Goal: Information Seeking & Learning: Learn about a topic

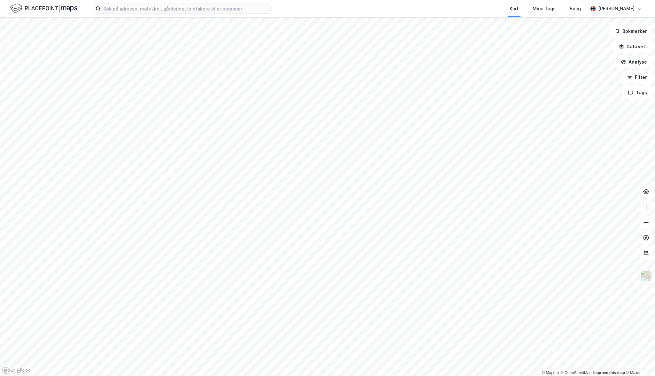
click at [645, 207] on icon at bounding box center [645, 206] width 1 height 5
click at [646, 222] on icon at bounding box center [645, 222] width 5 height 1
click at [633, 62] on button "Analyse" at bounding box center [633, 62] width 37 height 13
click at [568, 88] on div "Tegn sirkel" at bounding box center [578, 88] width 56 height 5
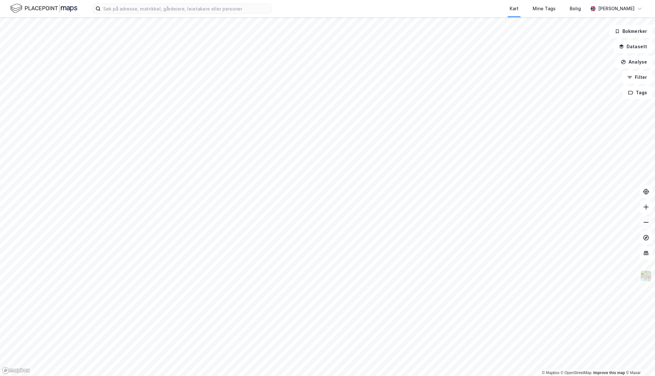
click at [646, 222] on icon at bounding box center [645, 222] width 5 height 1
click at [632, 44] on button "Datasett" at bounding box center [632, 46] width 39 height 13
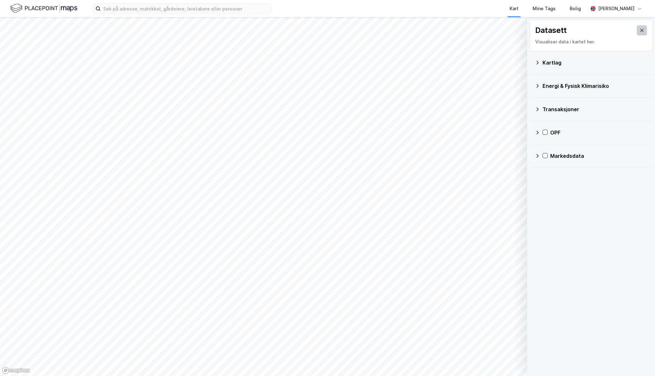
click at [639, 29] on icon at bounding box center [641, 30] width 5 height 5
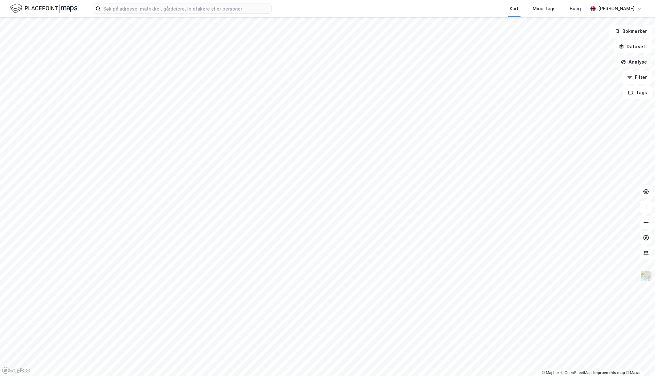
click at [640, 61] on button "Analyse" at bounding box center [633, 62] width 37 height 13
click at [566, 89] on div "Tegn sirkel" at bounding box center [578, 88] width 56 height 5
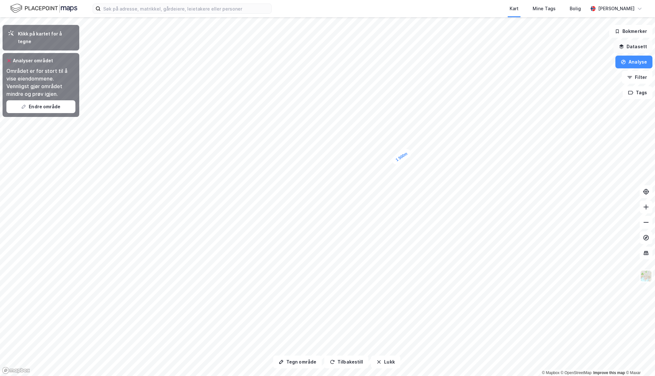
click at [637, 46] on button "Datasett" at bounding box center [632, 46] width 39 height 13
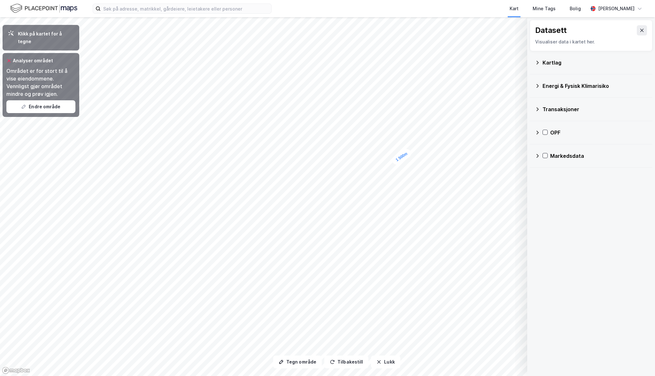
click at [560, 154] on div "Markedsdata" at bounding box center [598, 156] width 97 height 8
click at [640, 30] on icon at bounding box center [642, 30] width 4 height 3
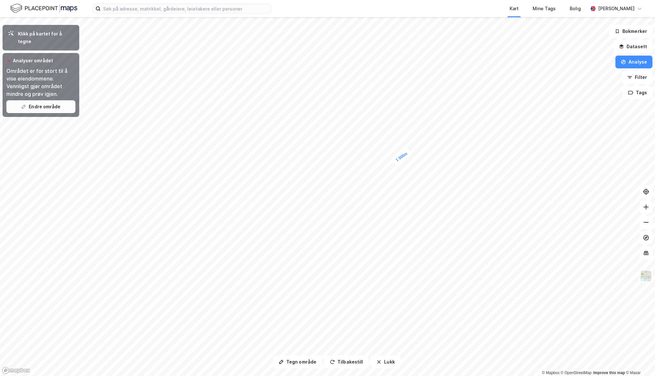
click at [45, 100] on button "Endre område" at bounding box center [40, 106] width 69 height 13
click at [579, 8] on div "Bolig" at bounding box center [574, 9] width 11 height 8
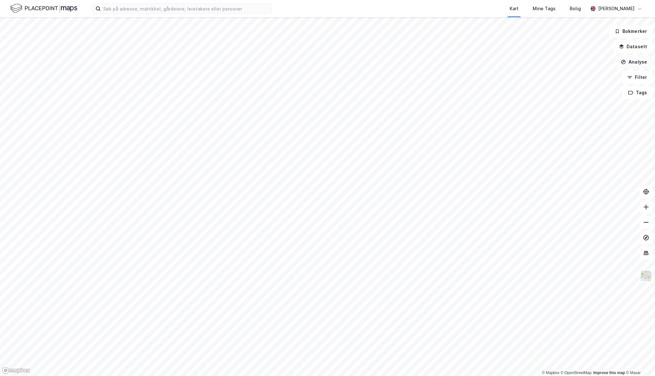
click at [638, 61] on button "Analyse" at bounding box center [633, 62] width 37 height 13
click at [566, 101] on div "Se demografi" at bounding box center [578, 101] width 56 height 5
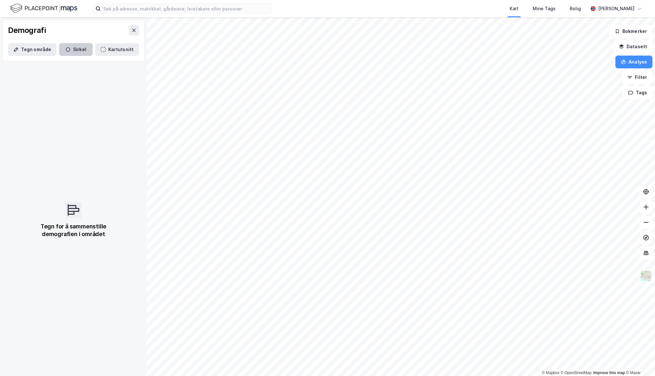
click at [71, 48] on button "Sirkel" at bounding box center [76, 49] width 34 height 13
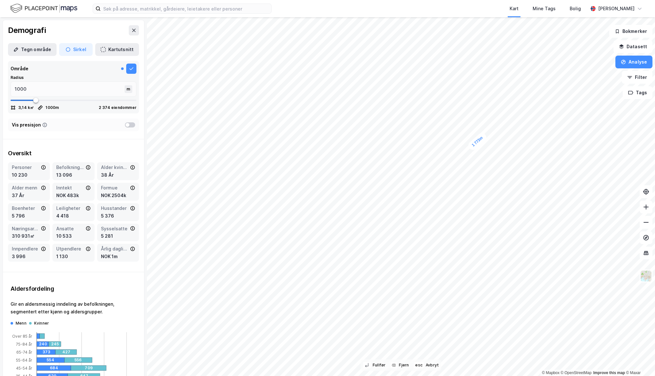
type input "1773"
type input "1508"
click at [638, 76] on button "Filter" at bounding box center [637, 77] width 31 height 13
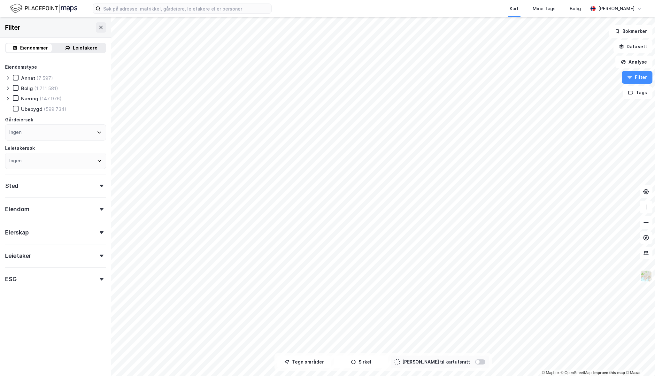
click at [100, 231] on icon at bounding box center [102, 232] width 4 height 3
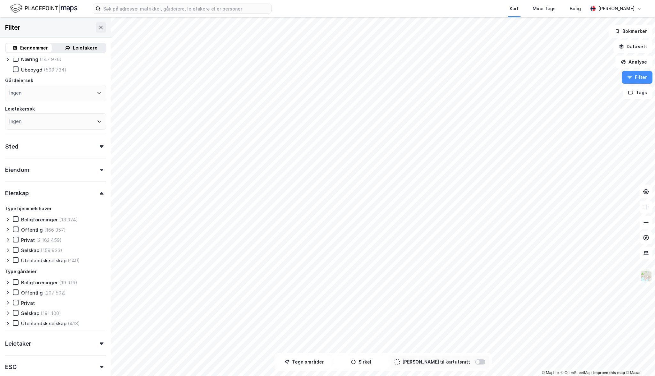
scroll to position [74, 0]
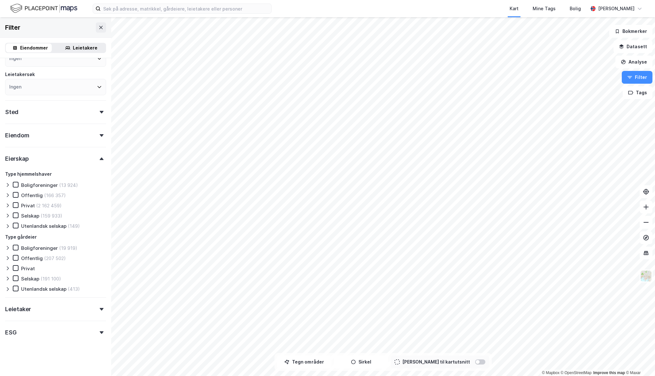
click at [100, 334] on icon at bounding box center [102, 332] width 4 height 3
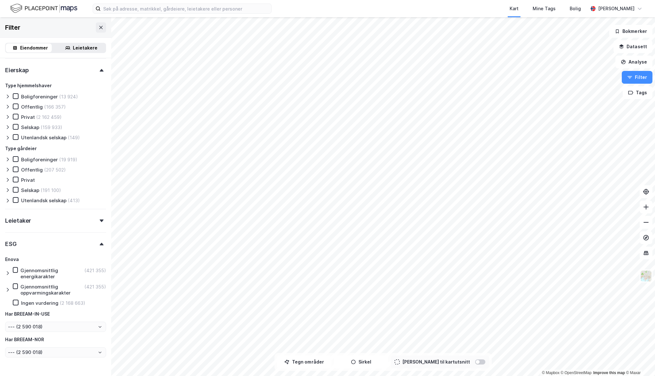
scroll to position [182, 0]
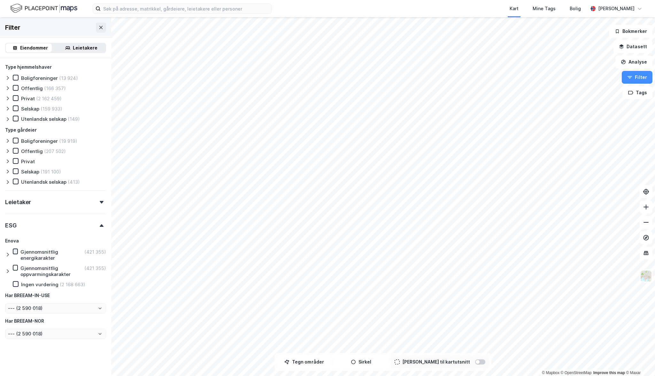
click at [15, 251] on icon at bounding box center [15, 251] width 4 height 4
type input "--- (421 355)"
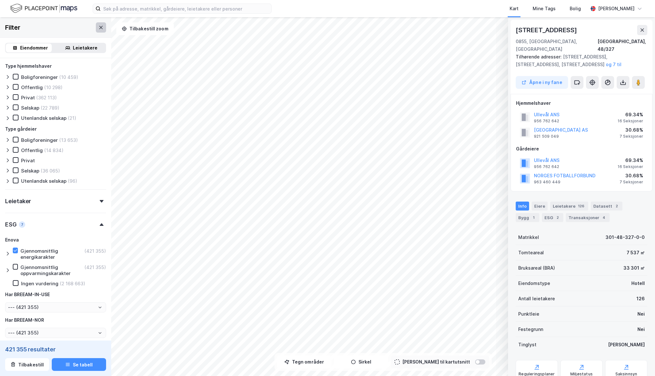
click at [98, 28] on icon at bounding box center [100, 27] width 5 height 5
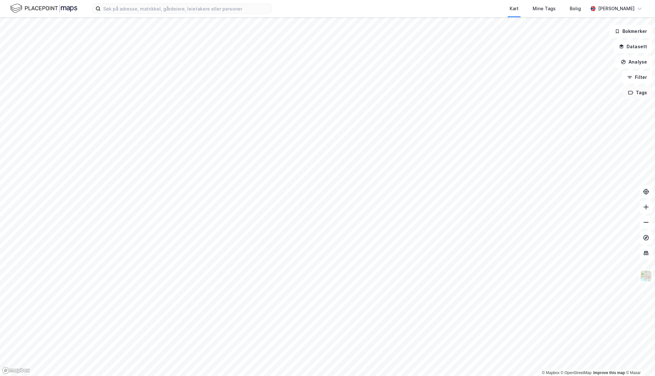
click at [638, 95] on button "Tags" at bounding box center [637, 92] width 30 height 13
click at [612, 98] on icon at bounding box center [609, 96] width 5 height 5
click at [634, 80] on button "Filter" at bounding box center [637, 77] width 31 height 13
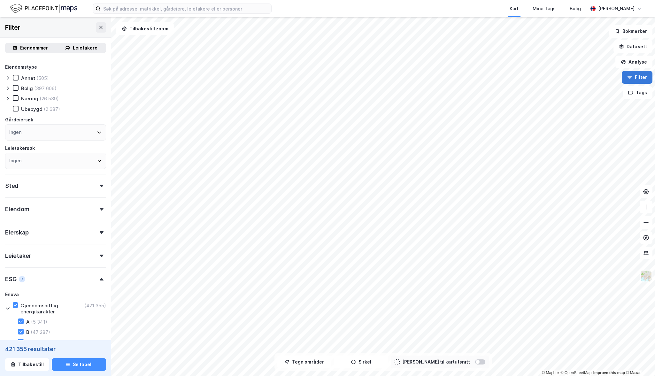
type input "--- (421 355)"
click at [634, 80] on button "Filter" at bounding box center [637, 77] width 31 height 13
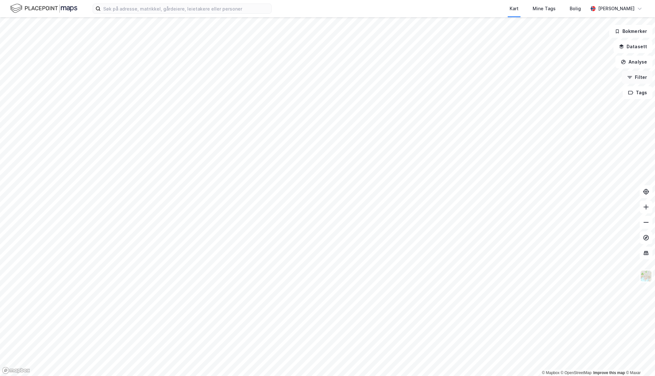
click at [634, 80] on button "Filter" at bounding box center [637, 77] width 31 height 13
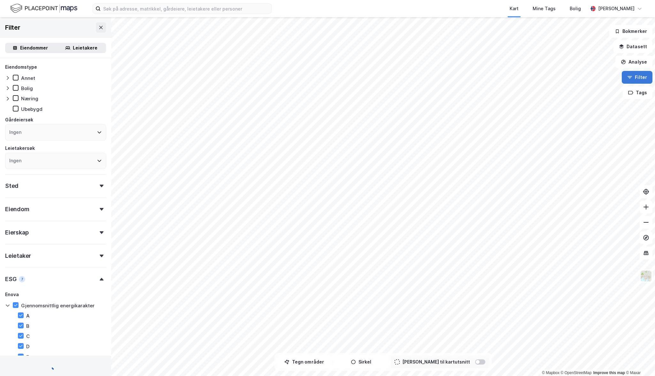
type input "--- ()"
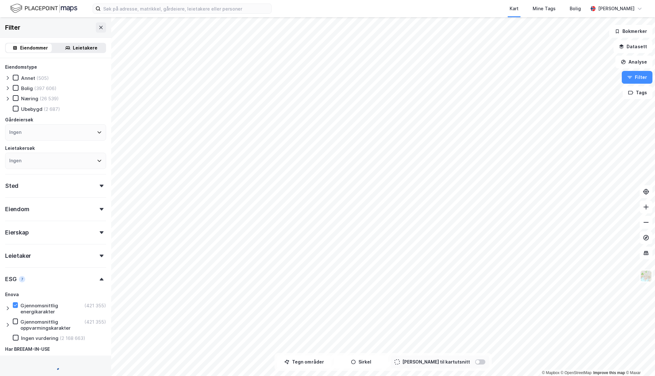
type input "--- (421 355)"
click at [16, 304] on icon at bounding box center [16, 305] width 4 height 2
type input "--- (2 590 018)"
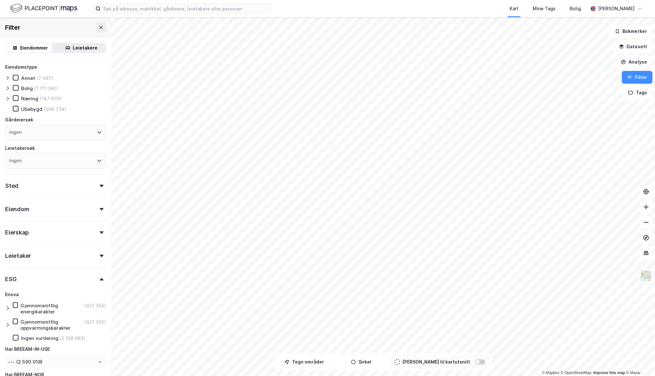
click at [16, 108] on icon at bounding box center [15, 108] width 4 height 4
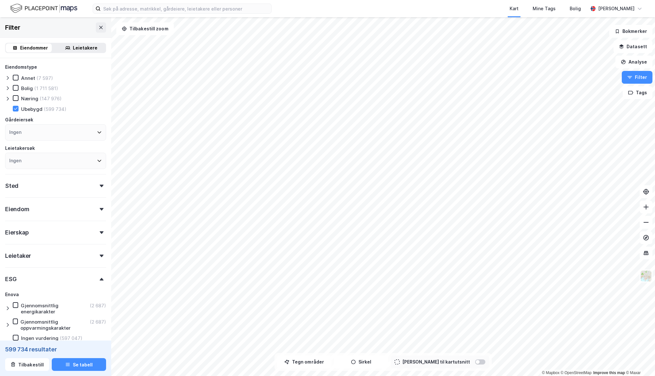
type input "--- (599 734)"
click at [648, 211] on button at bounding box center [645, 207] width 13 height 13
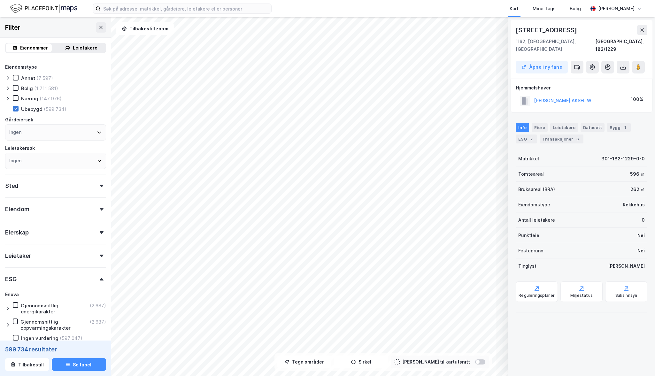
click at [16, 108] on icon at bounding box center [15, 108] width 4 height 4
type input "--- (2 590 018)"
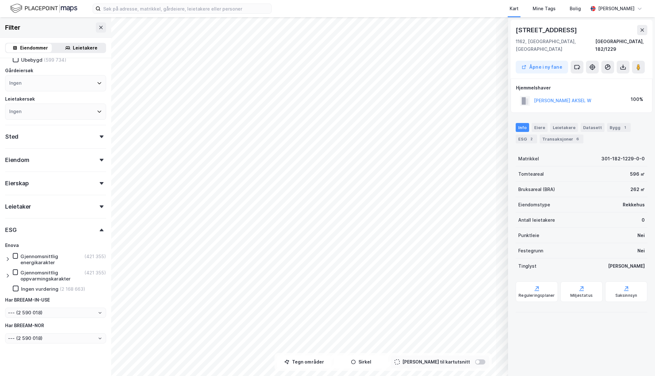
scroll to position [54, 0]
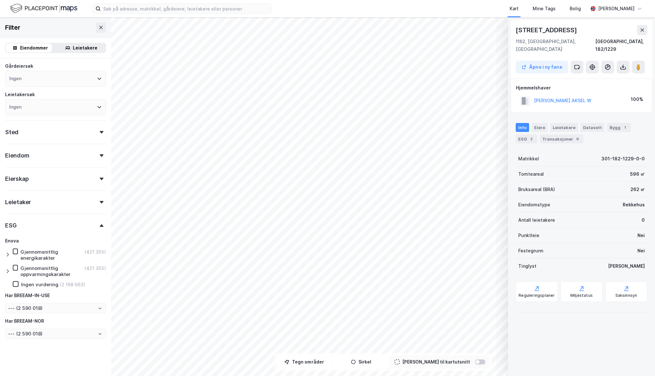
click at [100, 202] on icon at bounding box center [102, 202] width 4 height 3
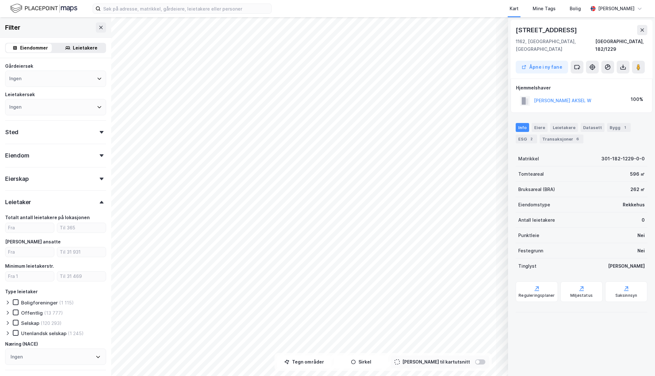
click at [100, 202] on icon at bounding box center [102, 202] width 4 height 3
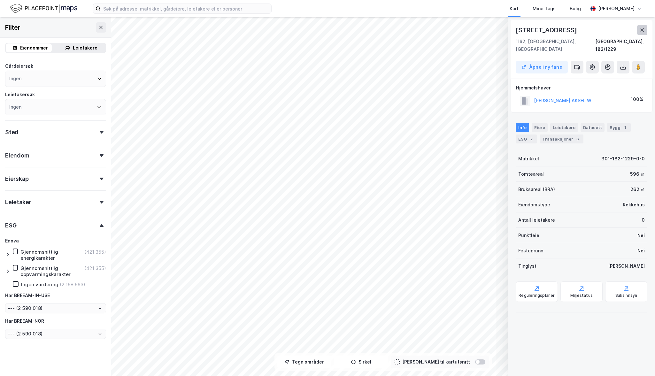
click at [642, 28] on icon at bounding box center [641, 29] width 5 height 5
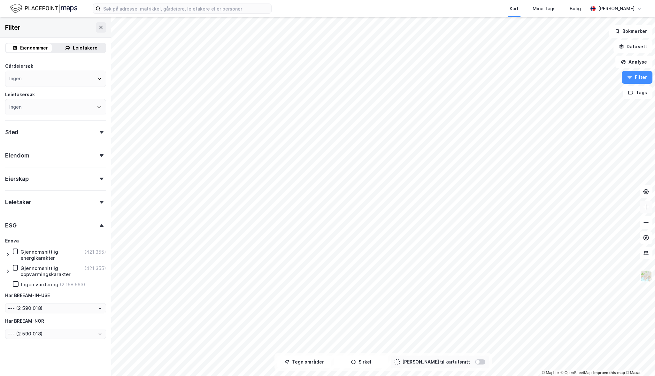
click at [647, 211] on button at bounding box center [645, 207] width 13 height 13
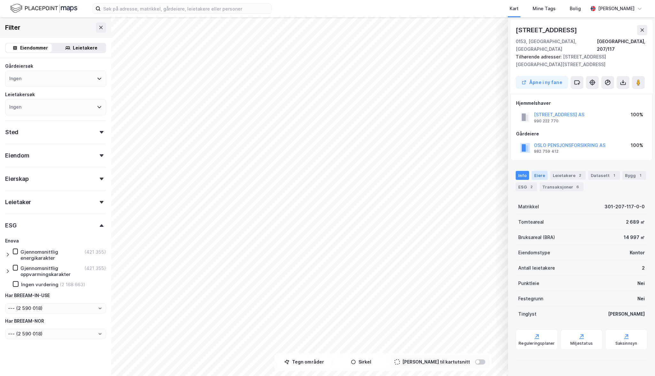
click at [538, 171] on div "Eiere" at bounding box center [539, 175] width 16 height 9
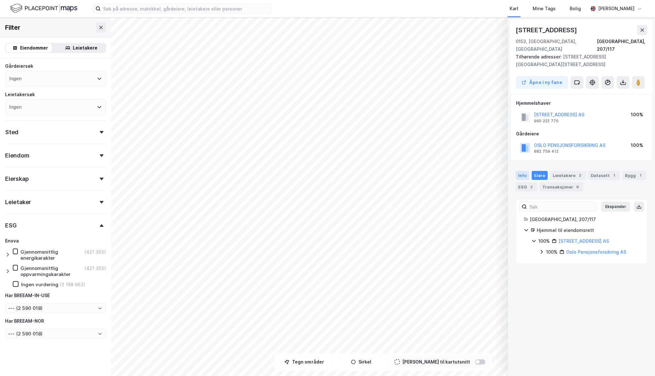
click at [522, 171] on div "Info" at bounding box center [521, 175] width 13 height 9
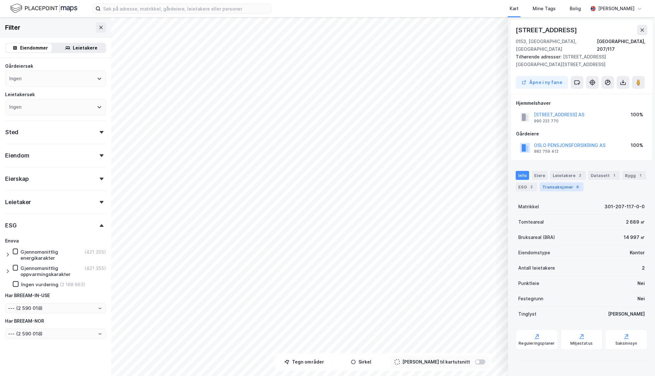
click at [557, 182] on div "Transaksjoner 6" at bounding box center [561, 186] width 44 height 9
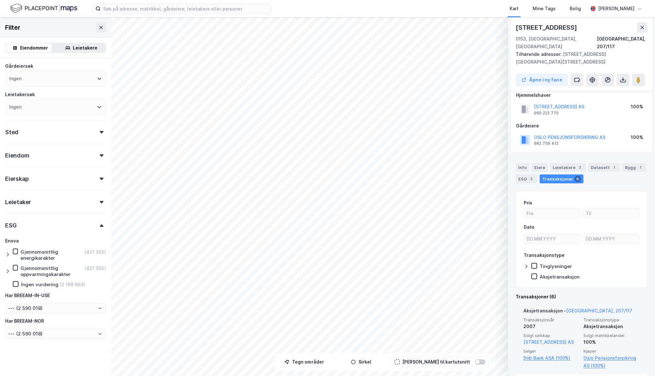
scroll to position [0, 0]
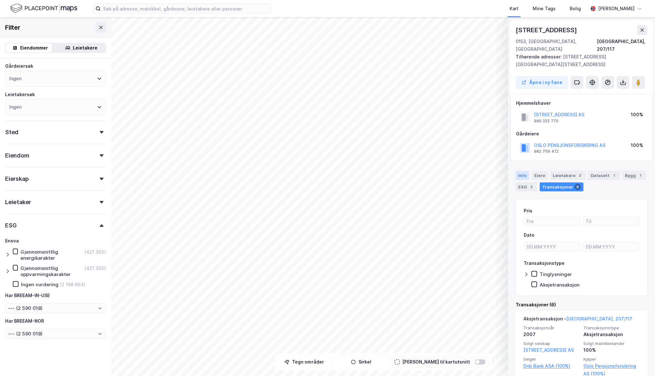
click at [522, 171] on div "Info" at bounding box center [521, 175] width 13 height 9
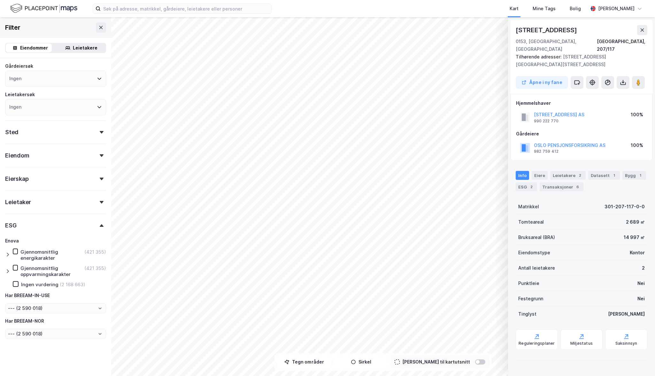
click at [77, 48] on div "Leietakere" at bounding box center [85, 48] width 25 height 8
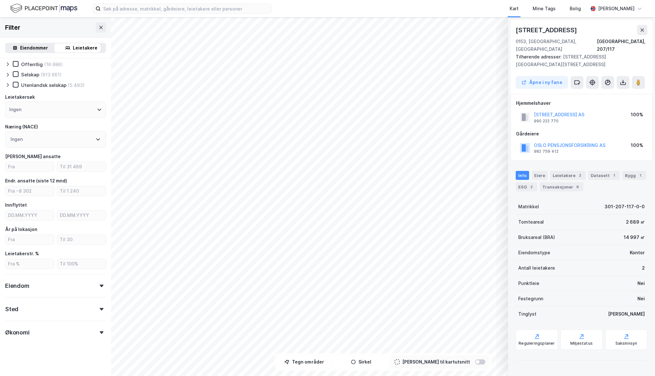
scroll to position [24, 0]
click at [28, 49] on div "Eiendommer" at bounding box center [34, 48] width 28 height 8
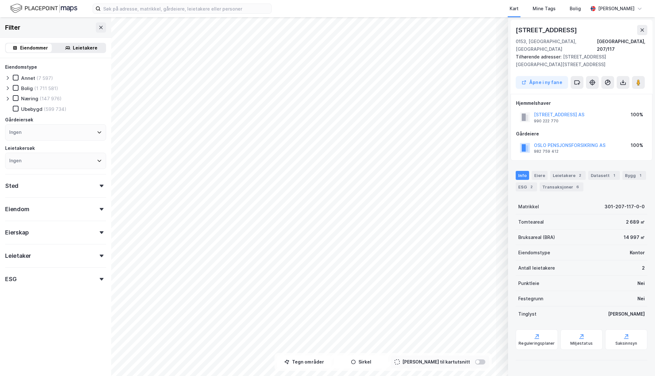
click at [100, 257] on icon at bounding box center [102, 256] width 4 height 3
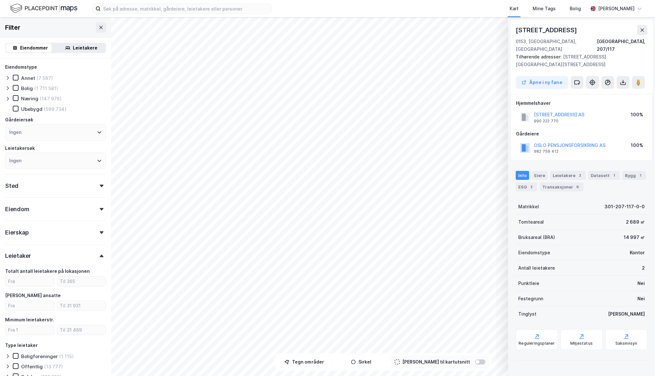
click at [100, 256] on icon at bounding box center [102, 256] width 4 height 3
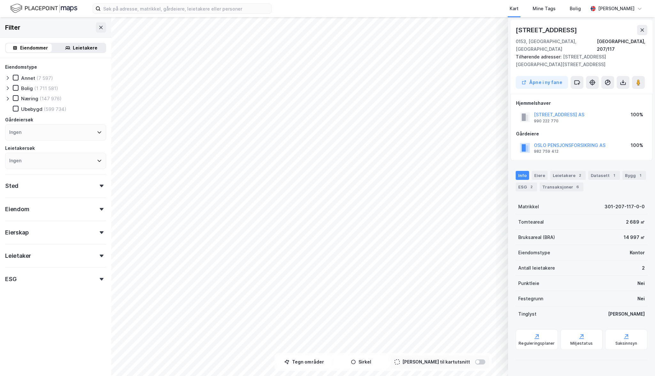
click at [73, 48] on div "Leietakere" at bounding box center [85, 48] width 25 height 8
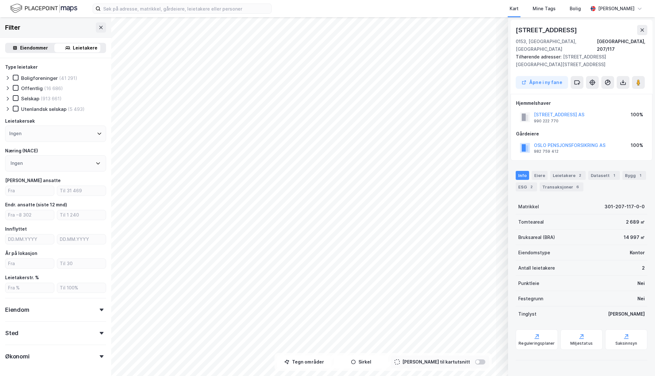
click at [28, 49] on div "Eiendommer" at bounding box center [34, 48] width 28 height 8
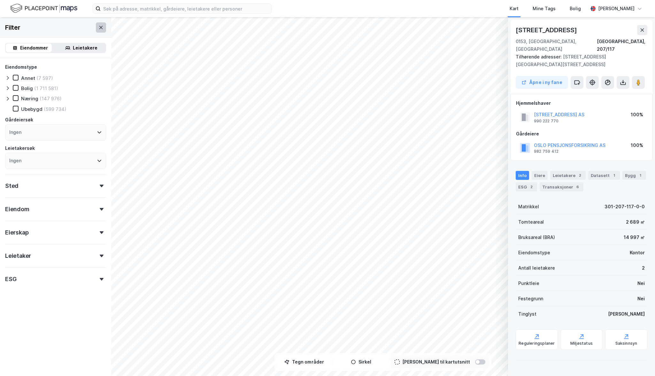
click at [98, 28] on icon at bounding box center [100, 27] width 5 height 5
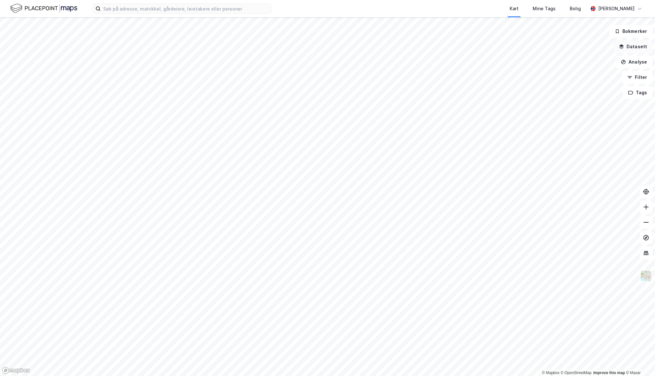
click at [640, 46] on button "Datasett" at bounding box center [632, 46] width 39 height 13
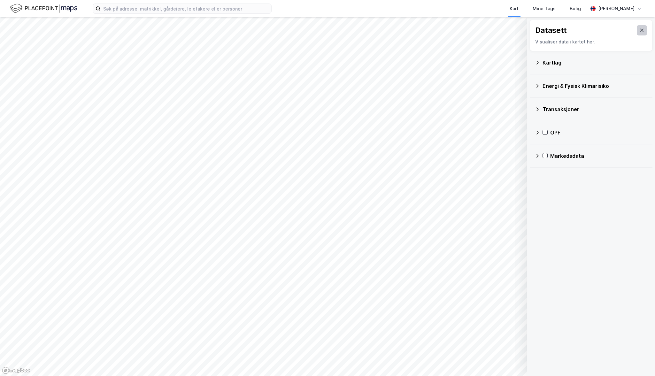
click at [639, 31] on icon at bounding box center [641, 30] width 5 height 5
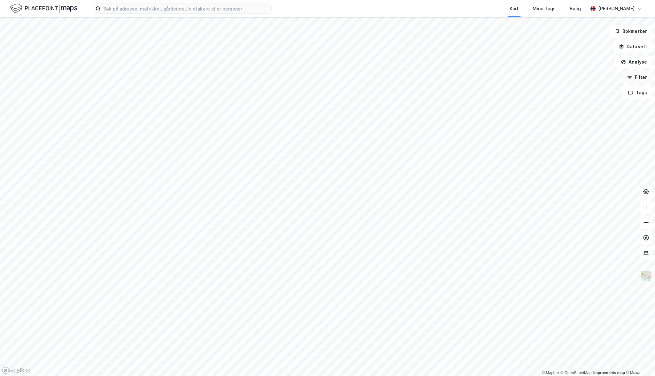
click at [641, 78] on button "Filter" at bounding box center [637, 77] width 31 height 13
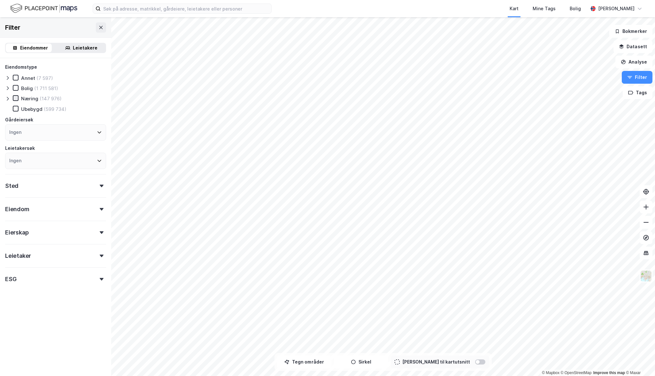
click at [15, 97] on icon at bounding box center [15, 98] width 4 height 4
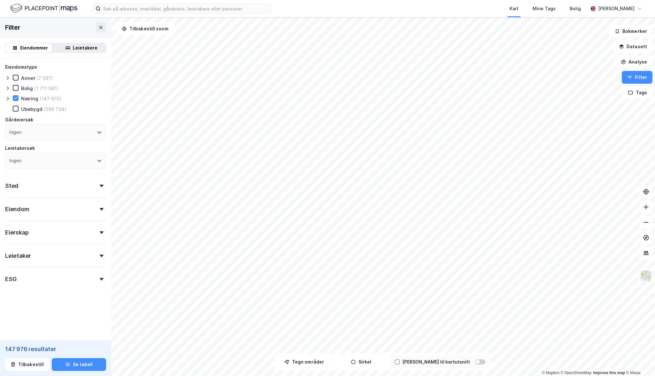
click at [97, 133] on icon at bounding box center [99, 133] width 4 height 2
click at [97, 133] on icon at bounding box center [99, 132] width 5 height 5
click at [97, 133] on icon at bounding box center [99, 132] width 4 height 2
click at [16, 133] on div "Ingen" at bounding box center [15, 132] width 12 height 8
click at [28, 148] on input at bounding box center [59, 149] width 84 height 9
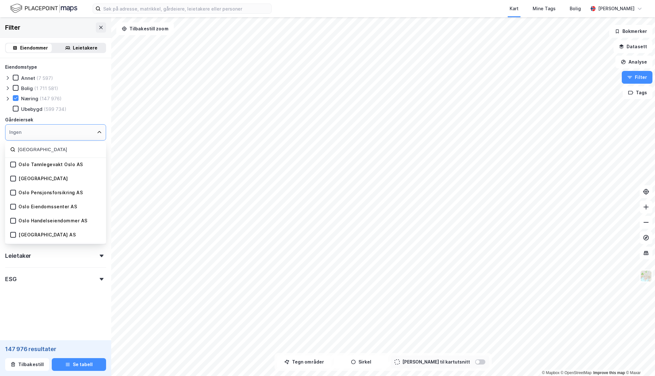
type input "[GEOGRAPHIC_DATA]"
click at [45, 193] on div "Oslo Pensjonsforsikring AS" at bounding box center [51, 193] width 64 height 6
click at [12, 193] on icon at bounding box center [13, 192] width 4 height 4
click at [100, 255] on icon at bounding box center [102, 256] width 4 height 3
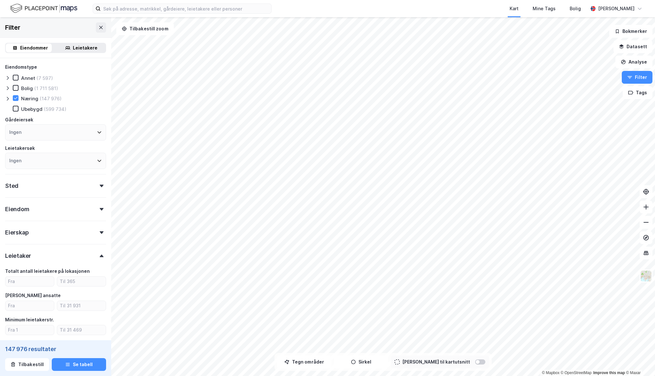
click at [100, 210] on icon at bounding box center [102, 209] width 4 height 3
click at [100, 255] on icon at bounding box center [102, 256] width 4 height 3
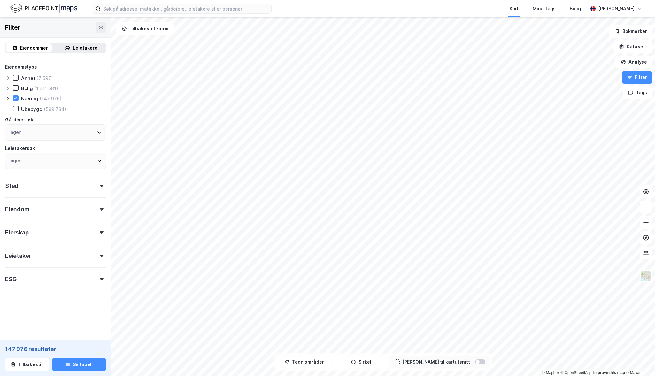
click at [100, 255] on icon at bounding box center [102, 256] width 4 height 3
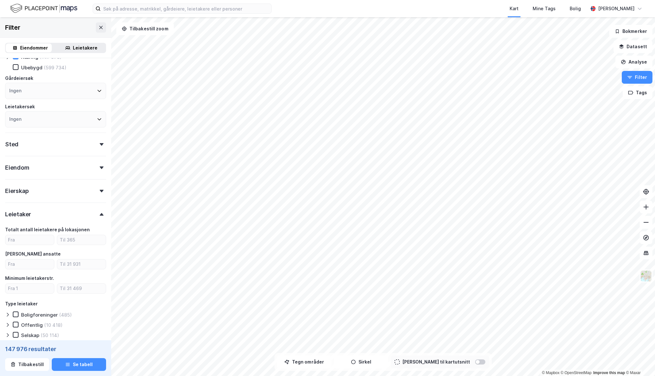
scroll to position [64, 0]
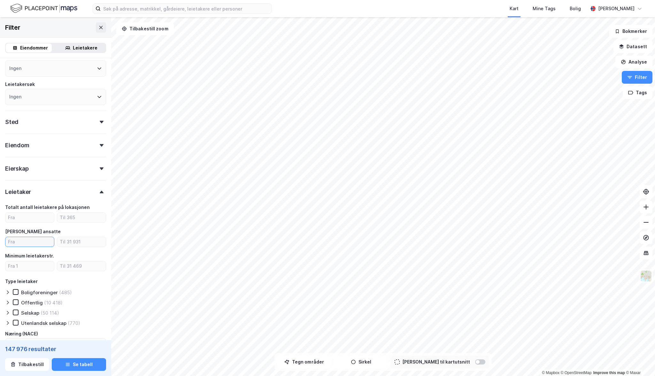
click at [23, 240] on input "number" at bounding box center [29, 242] width 49 height 10
type input "5"
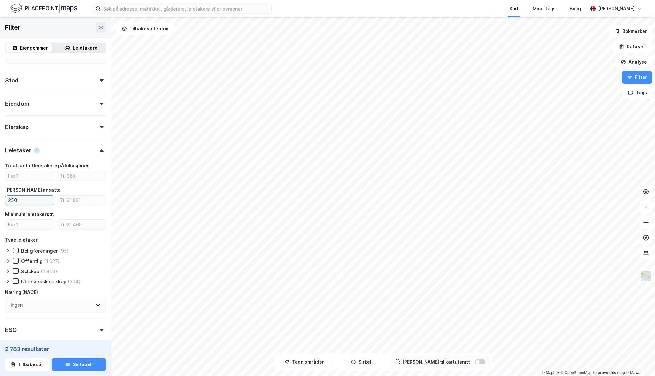
scroll to position [75, 0]
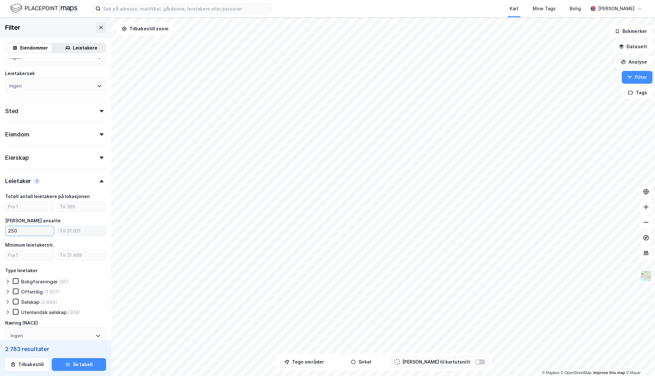
type input "250"
click at [68, 229] on input "number" at bounding box center [81, 231] width 49 height 10
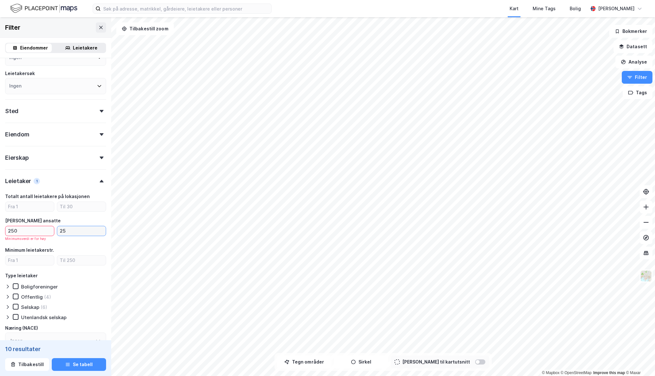
type input "2"
type input "500"
